Goal: Task Accomplishment & Management: Complete application form

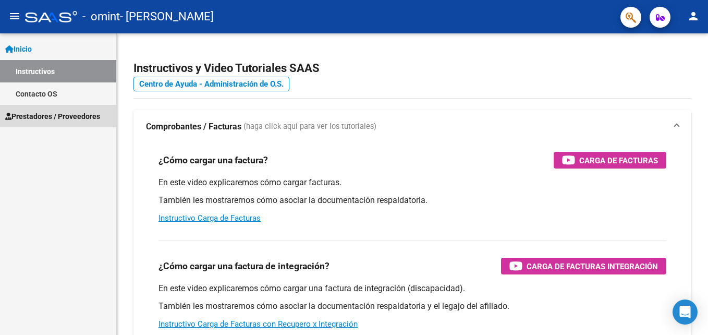
click at [44, 117] on span "Prestadores / Proveedores" at bounding box center [52, 115] width 95 height 11
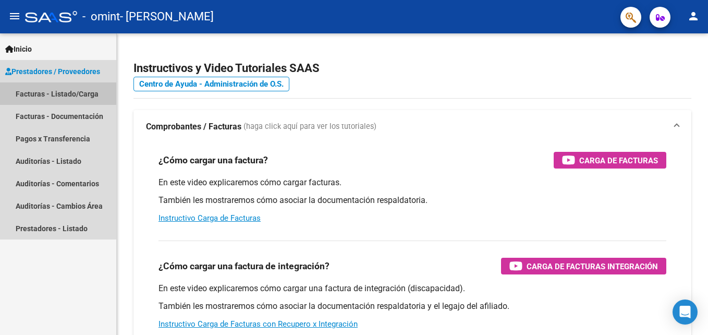
click at [52, 93] on link "Facturas - Listado/Carga" at bounding box center [58, 93] width 116 height 22
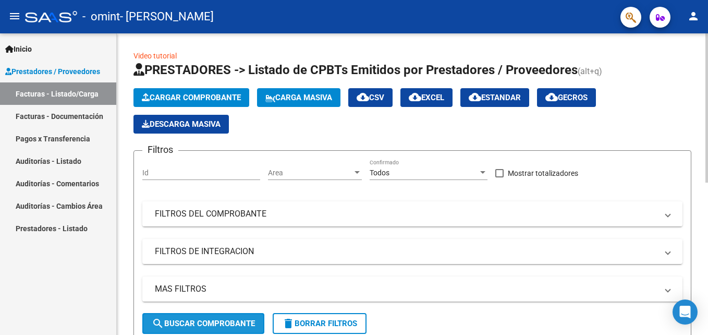
click at [217, 327] on span "search Buscar Comprobante" at bounding box center [203, 322] width 103 height 9
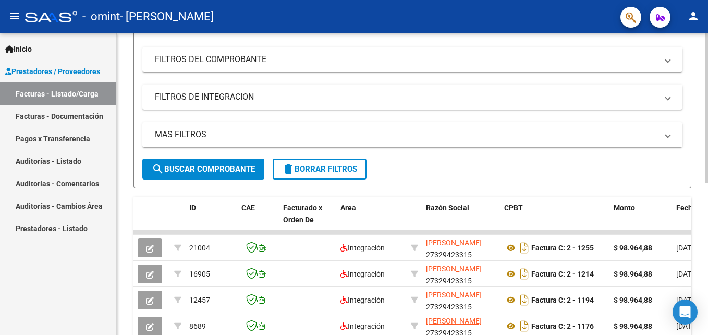
scroll to position [163, 0]
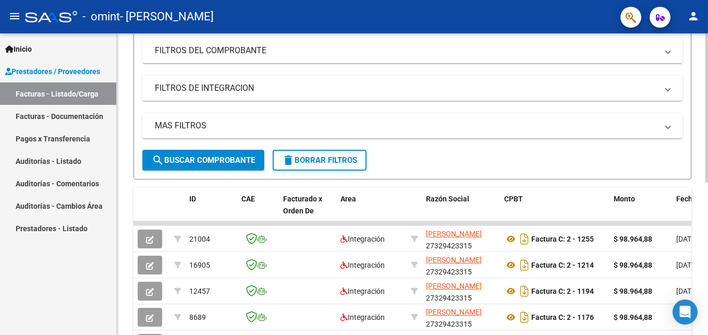
click at [699, 258] on div "Video tutorial PRESTADORES -> Listado de CPBTs Emitidos por Prestadores / Prove…" at bounding box center [414, 170] width 594 height 601
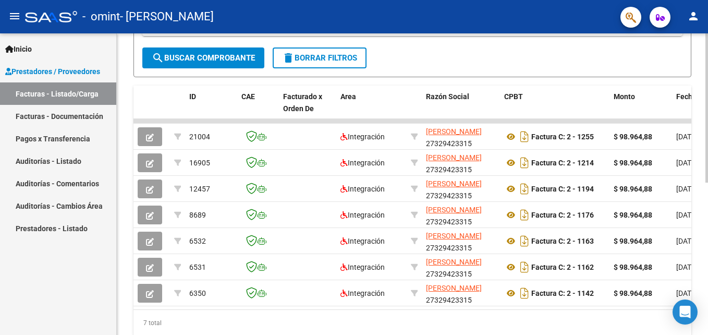
scroll to position [282, 0]
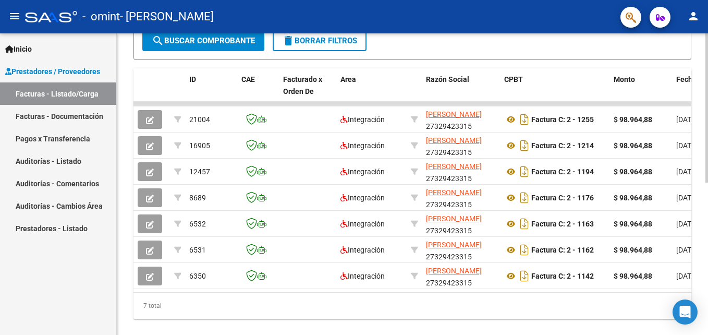
click at [705, 307] on div at bounding box center [706, 251] width 3 height 149
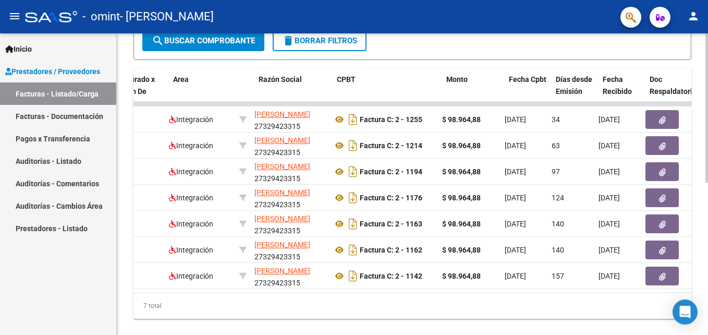
scroll to position [0, 157]
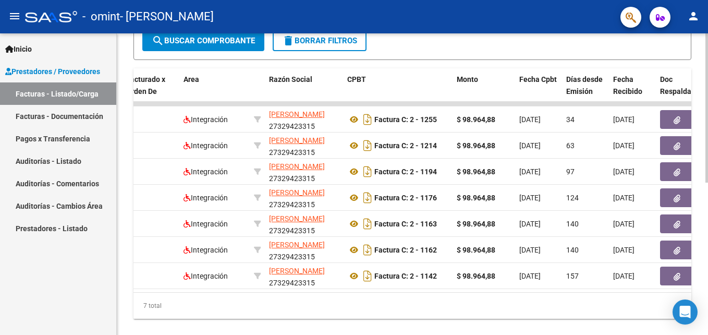
click at [703, 44] on div "Video tutorial PRESTADORES -> Listado de CPBTs Emitidos por Prestadores / Prove…" at bounding box center [412, 51] width 591 height 601
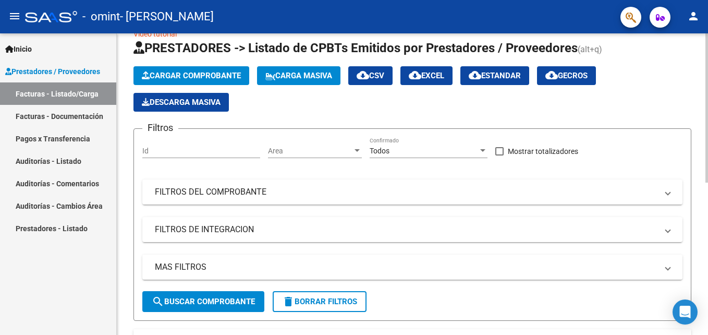
scroll to position [0, 0]
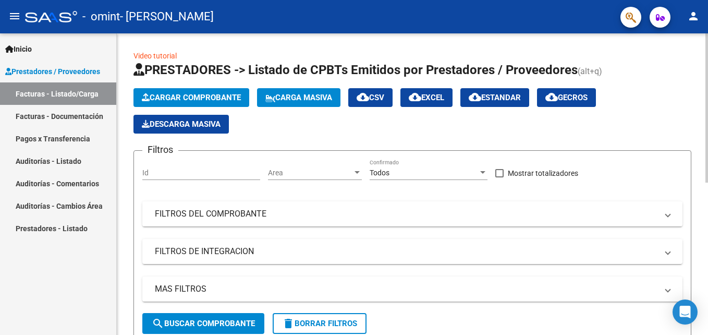
click at [707, 19] on html "menu - omint - [PERSON_NAME] person Inicio Instructivos Contacto OS Prestadores…" at bounding box center [354, 167] width 708 height 335
click at [217, 95] on span "Cargar Comprobante" at bounding box center [191, 97] width 99 height 9
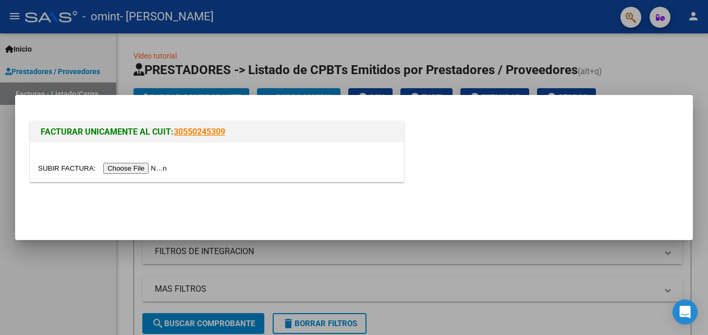
click at [135, 169] on input "file" at bounding box center [104, 168] width 132 height 11
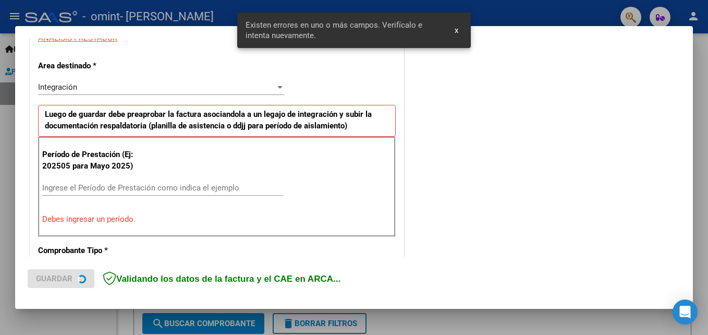
scroll to position [234, 0]
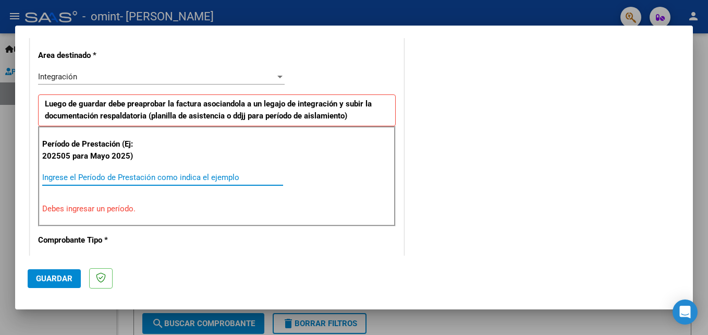
click at [50, 176] on input "Ingrese el Período de Prestación como indica el ejemplo" at bounding box center [162, 176] width 241 height 9
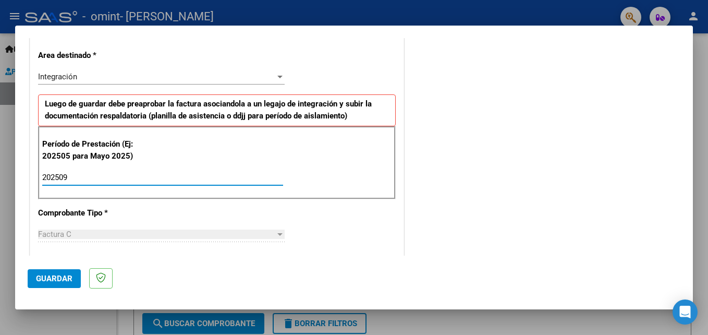
type input "202509"
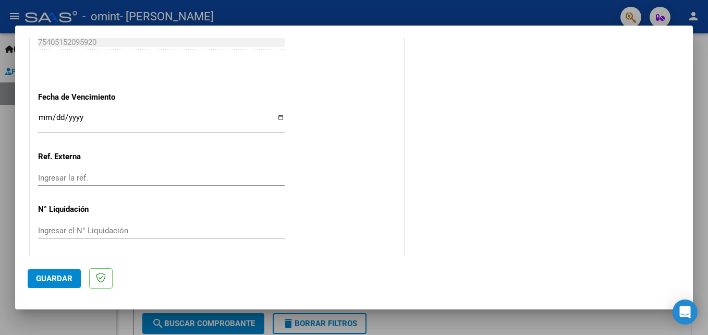
scroll to position [700, 0]
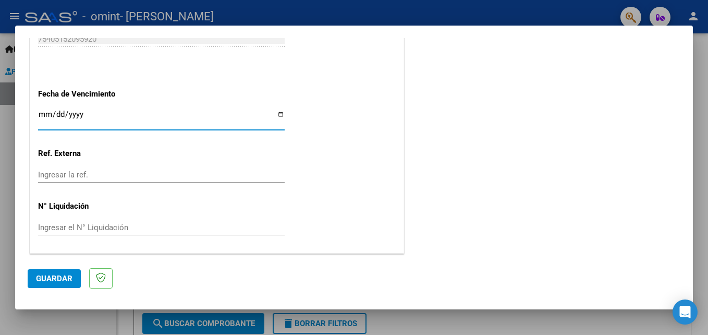
click at [127, 116] on input "Ingresar la fecha" at bounding box center [161, 118] width 246 height 17
click at [279, 113] on input "Ingresar la fecha" at bounding box center [161, 118] width 246 height 17
click at [225, 113] on input "Ingresar la fecha" at bounding box center [161, 118] width 246 height 17
click at [277, 116] on input "Ingresar la fecha" at bounding box center [161, 118] width 246 height 17
type input "[DATE]"
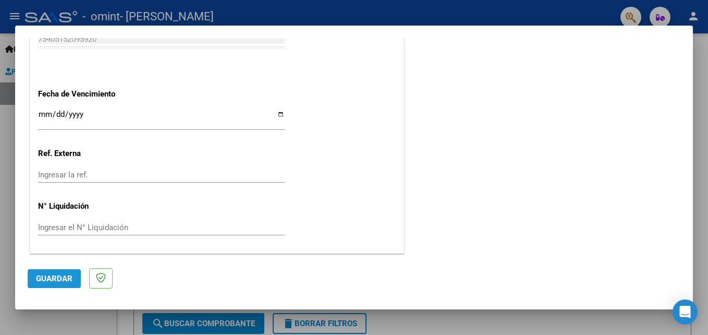
click at [61, 283] on button "Guardar" at bounding box center [54, 278] width 53 height 19
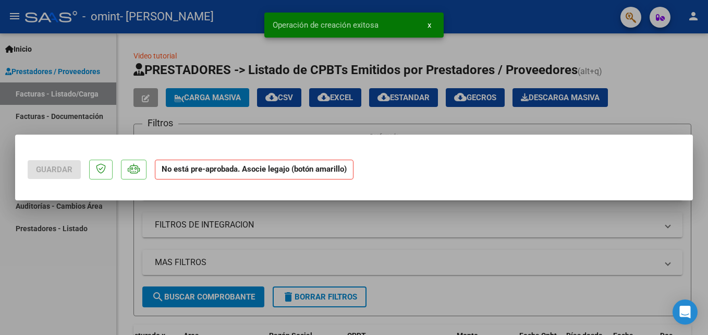
scroll to position [0, 0]
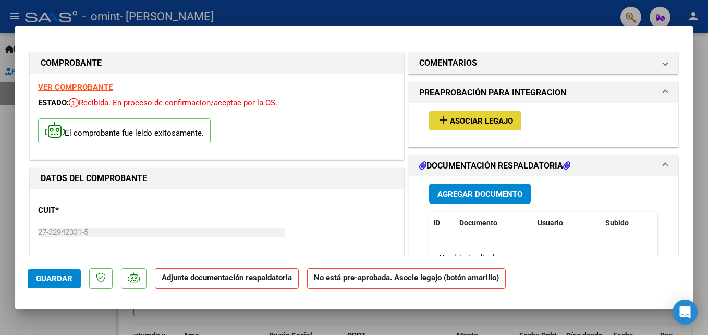
click at [462, 117] on span "Asociar Legajo" at bounding box center [481, 120] width 63 height 9
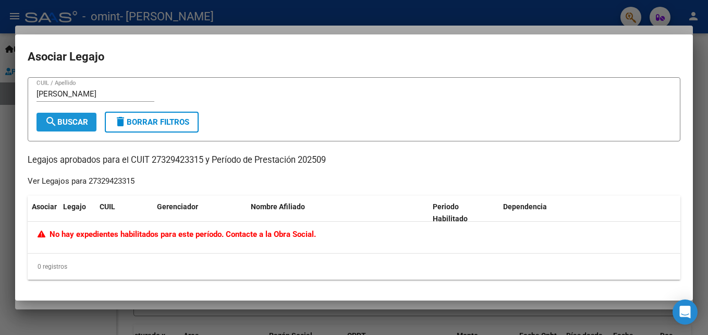
click at [74, 125] on span "search Buscar" at bounding box center [66, 121] width 43 height 9
click at [69, 95] on input "[PERSON_NAME]" at bounding box center [95, 93] width 118 height 9
type input "s"
type input "[PERSON_NAME]"
click at [73, 121] on span "search Buscar" at bounding box center [66, 121] width 43 height 9
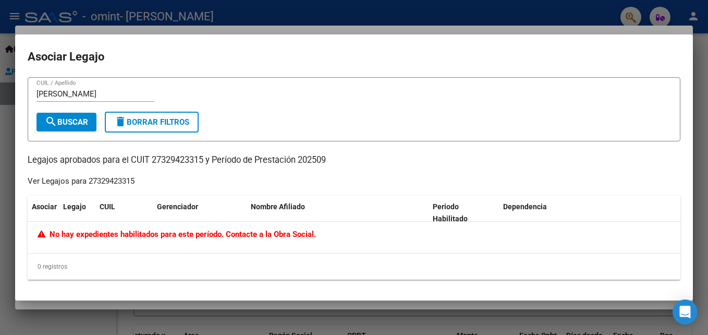
drag, startPoint x: 584, startPoint y: 237, endPoint x: 508, endPoint y: 235, distance: 76.1
click at [515, 238] on div "No hay expedientes habilitados para este período. Contacte a la Obra Social." at bounding box center [354, 234] width 633 height 12
click at [548, 16] on div at bounding box center [354, 167] width 708 height 335
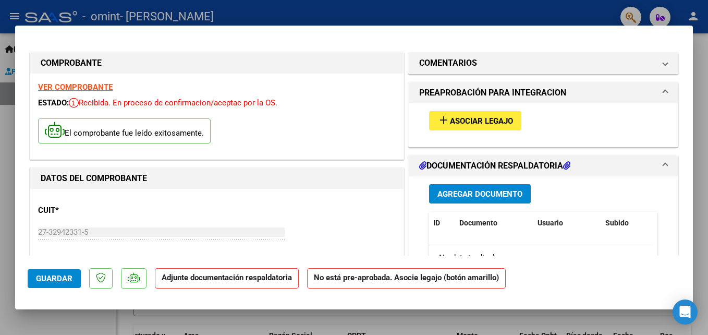
scroll to position [21, 0]
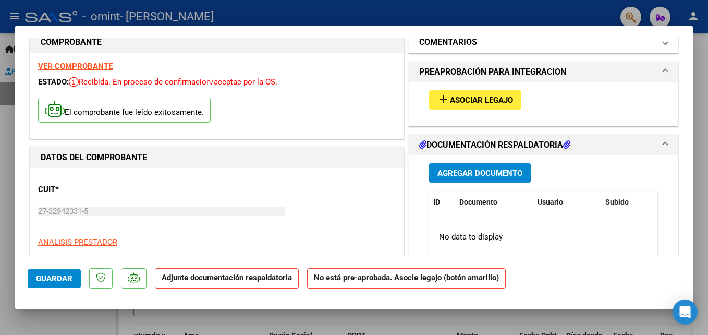
click at [651, 50] on mat-expansion-panel-header "COMENTARIOS" at bounding box center [543, 42] width 269 height 21
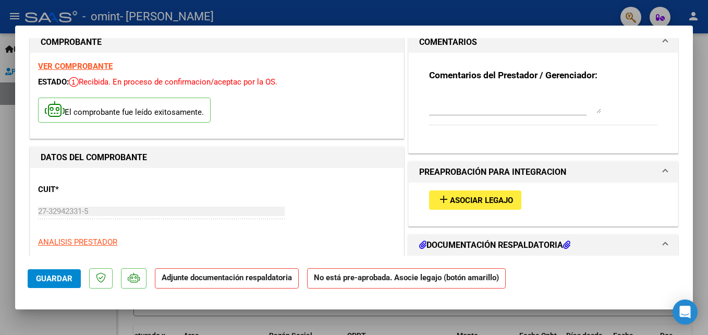
click at [648, 174] on span "PREAPROBACIÓN PARA INTEGRACION" at bounding box center [541, 172] width 244 height 13
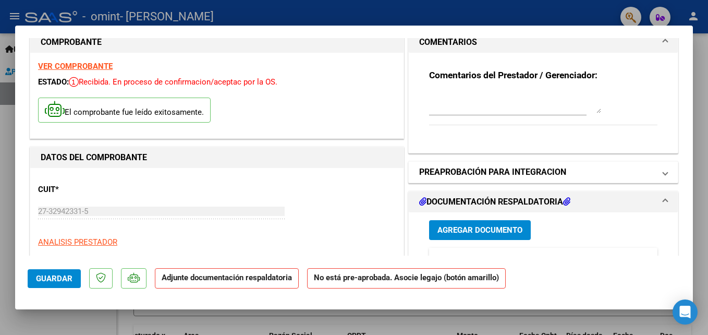
click at [648, 174] on span "PREAPROBACIÓN PARA INTEGRACION" at bounding box center [541, 172] width 244 height 13
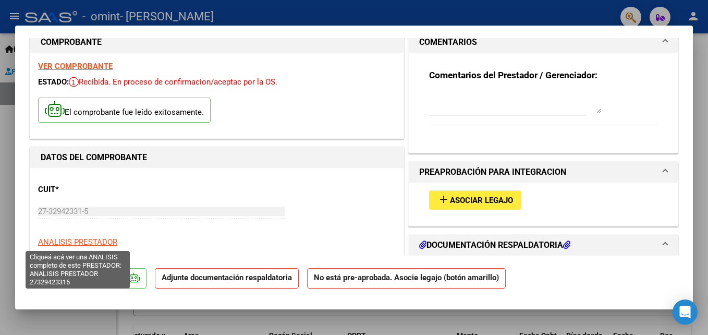
click at [106, 243] on span "ANALISIS PRESTADOR" at bounding box center [77, 241] width 79 height 9
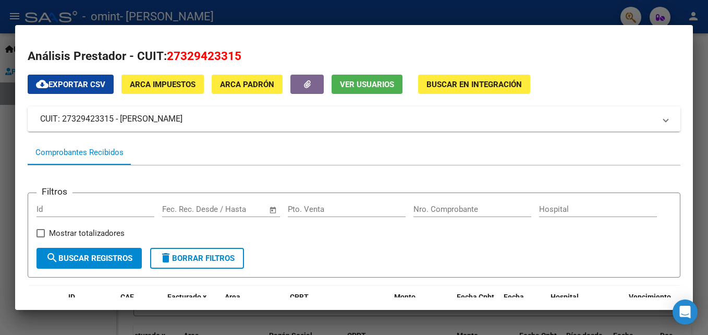
click at [476, 13] on div at bounding box center [354, 167] width 708 height 335
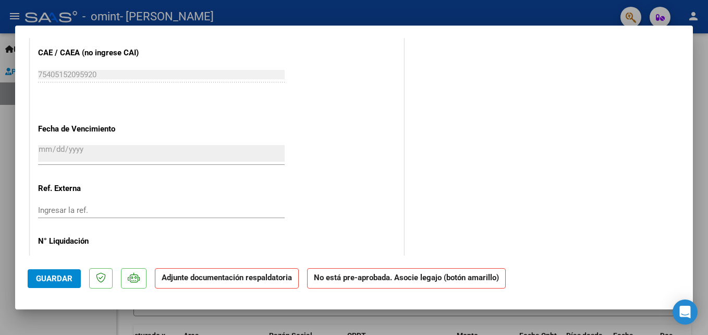
scroll to position [688, 0]
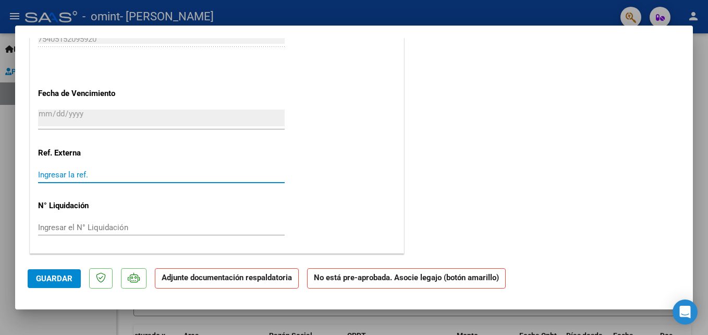
click at [148, 176] on input "Ingresar la ref." at bounding box center [161, 174] width 246 height 9
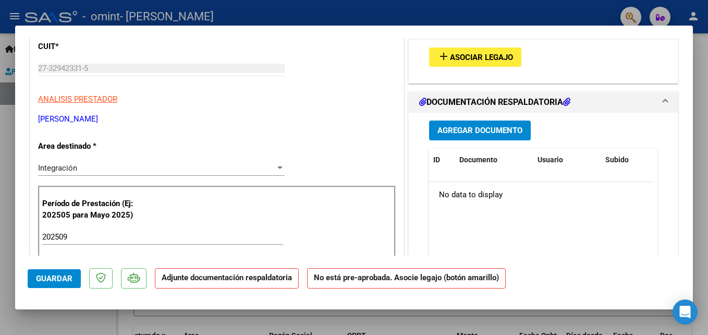
scroll to position [139, 0]
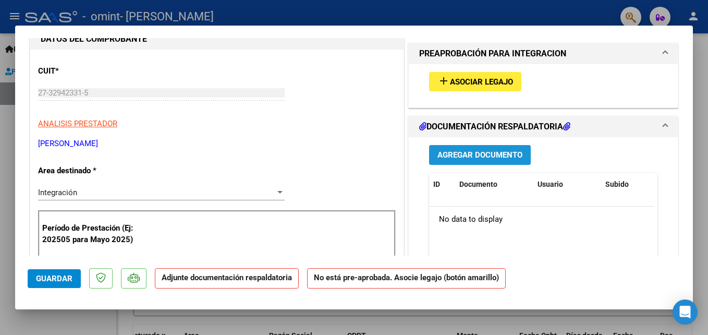
click at [487, 151] on span "Agregar Documento" at bounding box center [479, 155] width 85 height 9
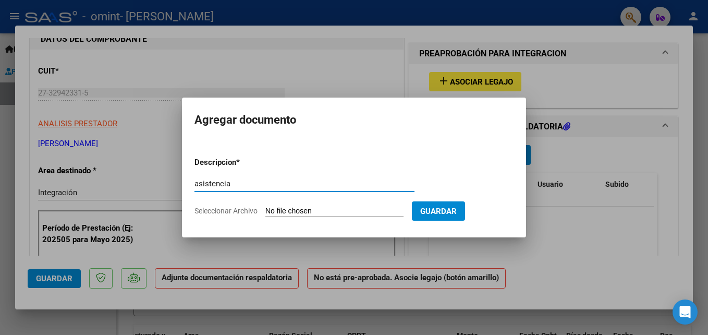
type input "asistencia"
click at [241, 208] on span "Seleccionar Archivo" at bounding box center [225, 210] width 63 height 8
click at [265, 208] on input "Seleccionar Archivo" at bounding box center [334, 211] width 138 height 10
type input "C:\fakepath\asist [PERSON_NAME] sept.pdf"
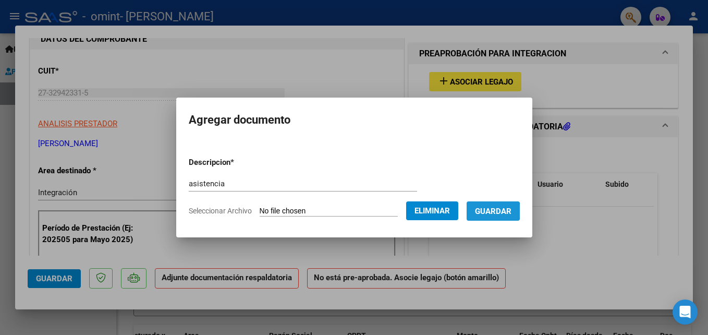
click at [486, 211] on span "Guardar" at bounding box center [493, 210] width 36 height 9
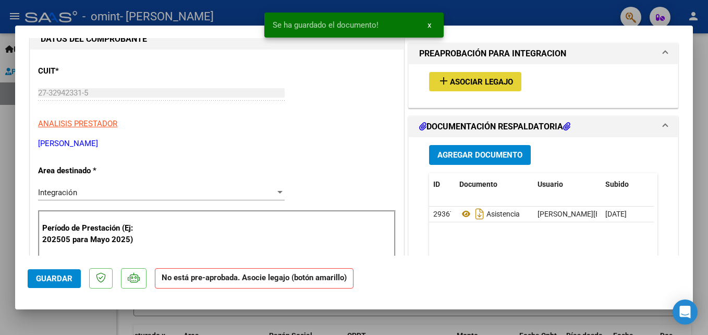
click at [496, 80] on span "Asociar Legajo" at bounding box center [481, 81] width 63 height 9
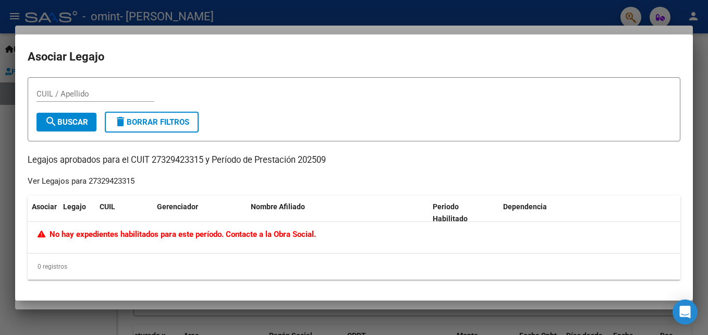
click at [352, 234] on div "No hay expedientes habilitados para este período. Contacte a la Obra Social." at bounding box center [354, 234] width 633 height 12
click at [191, 168] on div "CUIL / Apellido search Buscar delete Borrar Filtros Legajos aprobados para el C…" at bounding box center [354, 178] width 652 height 202
click at [45, 208] on span "Asociar" at bounding box center [44, 206] width 25 height 8
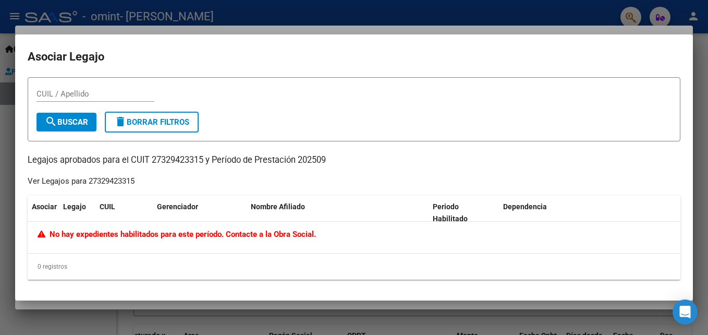
drag, startPoint x: 71, startPoint y: 238, endPoint x: 51, endPoint y: 265, distance: 34.3
click at [51, 265] on div "Asociar Legajo CUIL Gerenciador Nombre Afiliado Periodo Habilitado Dependencia …" at bounding box center [354, 237] width 652 height 84
click at [165, 117] on span "delete Borrar Filtros" at bounding box center [151, 121] width 75 height 9
click at [324, 7] on div at bounding box center [354, 167] width 708 height 335
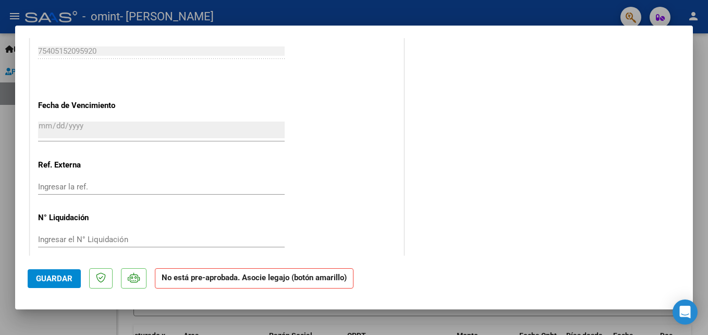
scroll to position [688, 0]
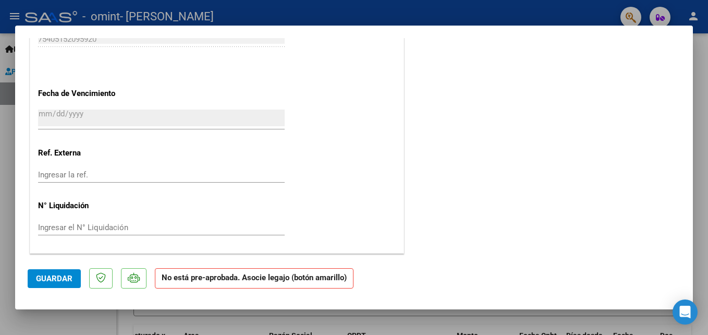
click at [69, 172] on input "Ingresar la ref." at bounding box center [161, 174] width 246 height 9
click at [241, 233] on div "Ingresar el N° Liquidación" at bounding box center [161, 227] width 246 height 16
click at [316, 288] on strong "No está pre-aprobada. Asocie legajo (botón amarillo)" at bounding box center [254, 278] width 199 height 20
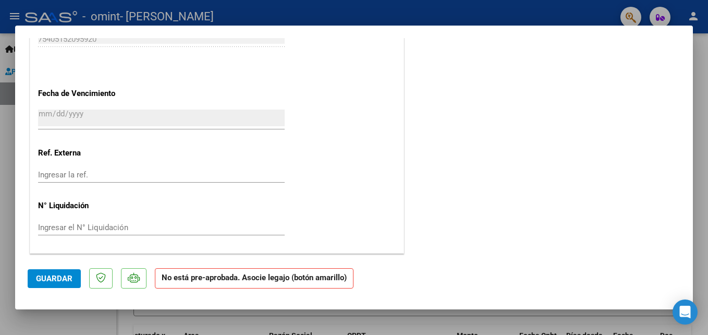
click at [301, 277] on strong "No está pre-aprobada. Asocie legajo (botón amarillo)" at bounding box center [254, 278] width 199 height 20
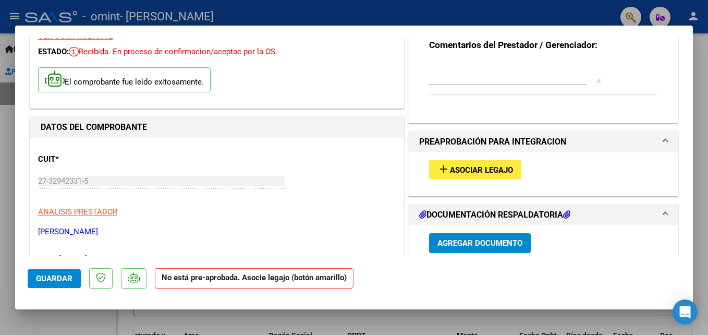
scroll to position [0, 0]
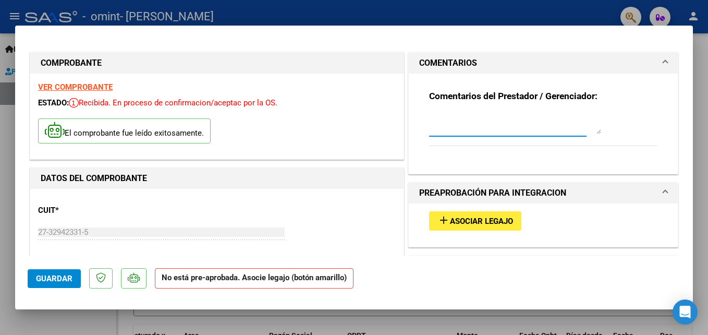
click at [473, 126] on textarea at bounding box center [515, 123] width 172 height 21
type textarea "no me deja asociar lejago, nose cual es le problema"
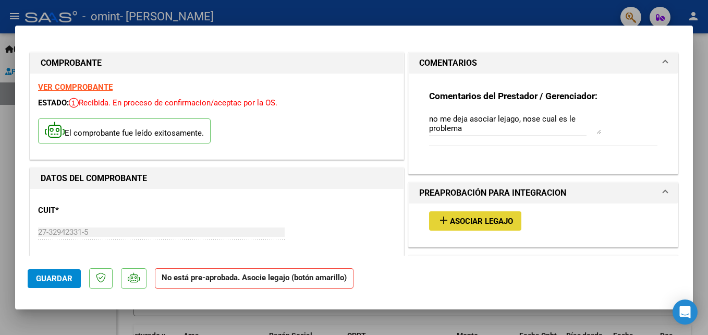
click at [501, 218] on span "Asociar Legajo" at bounding box center [481, 220] width 63 height 9
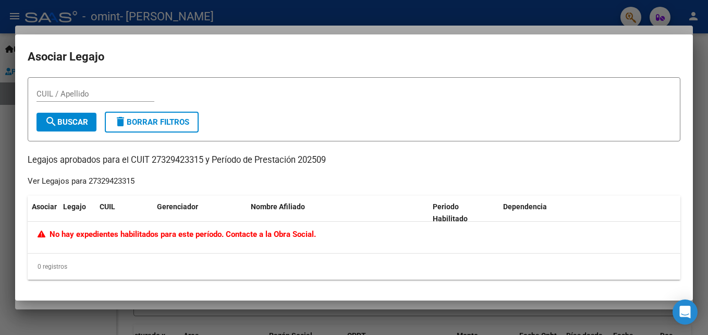
click at [502, 9] on div at bounding box center [354, 167] width 708 height 335
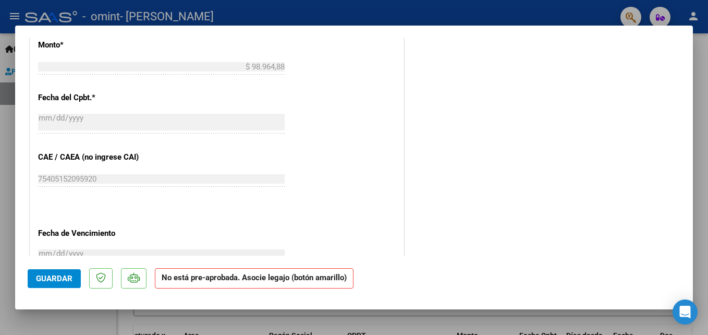
scroll to position [577, 0]
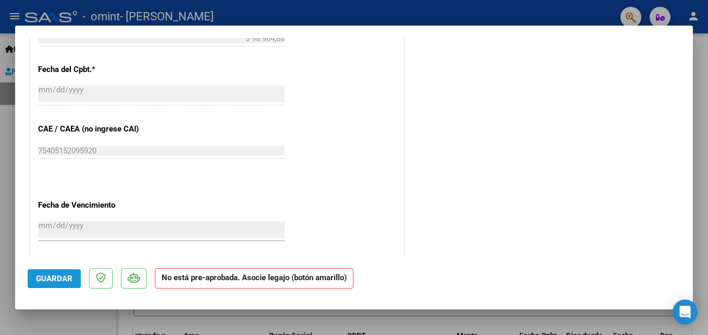
click at [52, 281] on span "Guardar" at bounding box center [54, 278] width 36 height 9
click at [514, 8] on div at bounding box center [354, 167] width 708 height 335
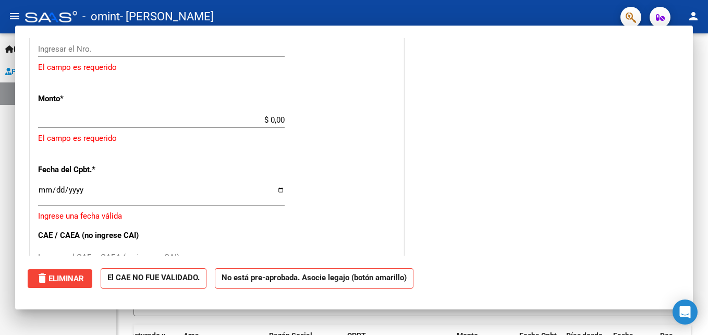
scroll to position [0, 0]
